Goal: Find contact information: Find contact information

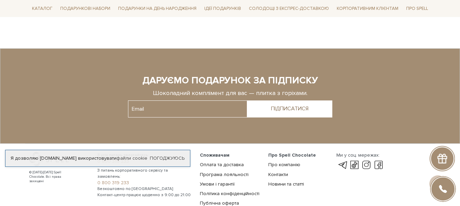
scroll to position [1068, 0]
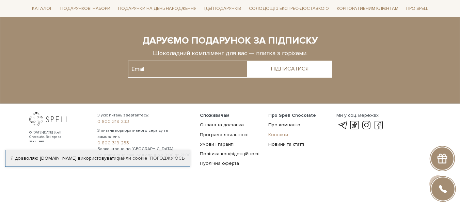
click at [277, 132] on link "Контакти" at bounding box center [279, 135] width 20 height 6
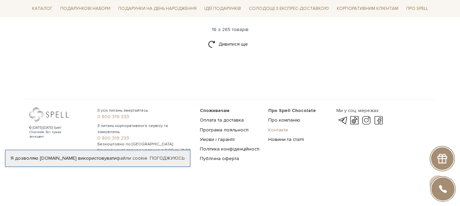
scroll to position [973, 0]
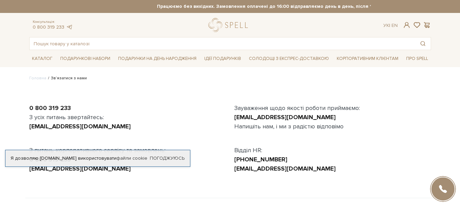
click at [150, 126] on div "[EMAIL_ADDRESS][DOMAIN_NAME]" at bounding box center [127, 126] width 197 height 9
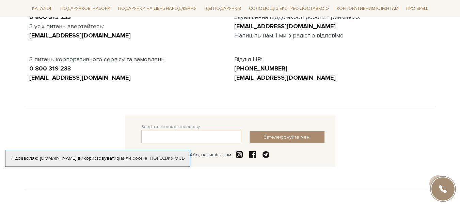
scroll to position [82, 0]
